Goal: Task Accomplishment & Management: Manage account settings

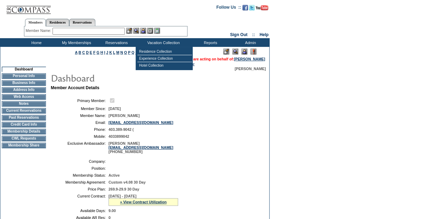
click at [101, 30] on input "text" at bounding box center [88, 31] width 72 height 7
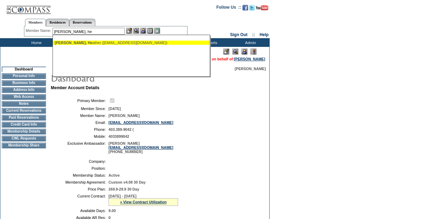
click at [98, 42] on div "[PERSON_NAME], He ather ([EMAIL_ADDRESS][DOMAIN_NAME])" at bounding box center [131, 43] width 153 height 4
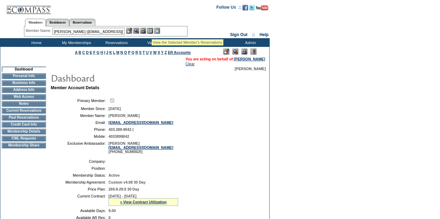
click at [148, 29] on div at bounding box center [143, 31] width 34 height 6
click at [146, 30] on img at bounding box center [143, 31] width 6 height 6
click at [118, 33] on input "[PERSON_NAME] ([EMAIL_ADDRESS][DOMAIN_NAME])" at bounding box center [88, 31] width 72 height 7
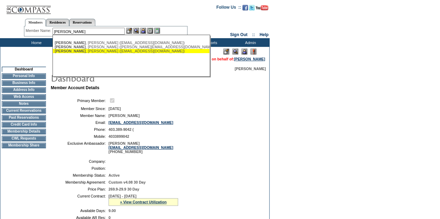
click at [95, 54] on ul "[PERSON_NAME] ([EMAIL_ADDRESS][DOMAIN_NAME]) [PERSON_NAME] ([PERSON_NAME][EMAIL…" at bounding box center [131, 47] width 156 height 16
click at [97, 51] on div "[PERSON_NAME] ([EMAIL_ADDRESS][DOMAIN_NAME])" at bounding box center [131, 51] width 153 height 4
type input "[PERSON_NAME] ([EMAIL_ADDRESS][DOMAIN_NAME])"
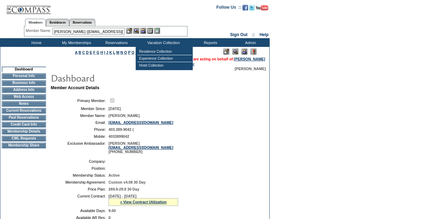
click at [145, 32] on img at bounding box center [143, 31] width 6 height 6
click at [137, 31] on img at bounding box center [136, 31] width 6 height 6
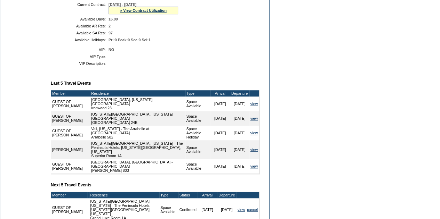
scroll to position [273, 0]
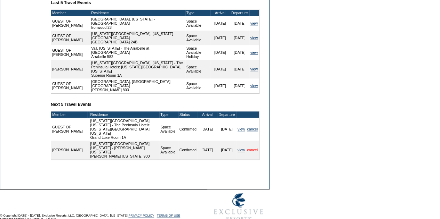
click at [252, 148] on link "cancel" at bounding box center [252, 150] width 11 height 4
